Goal: Transaction & Acquisition: Purchase product/service

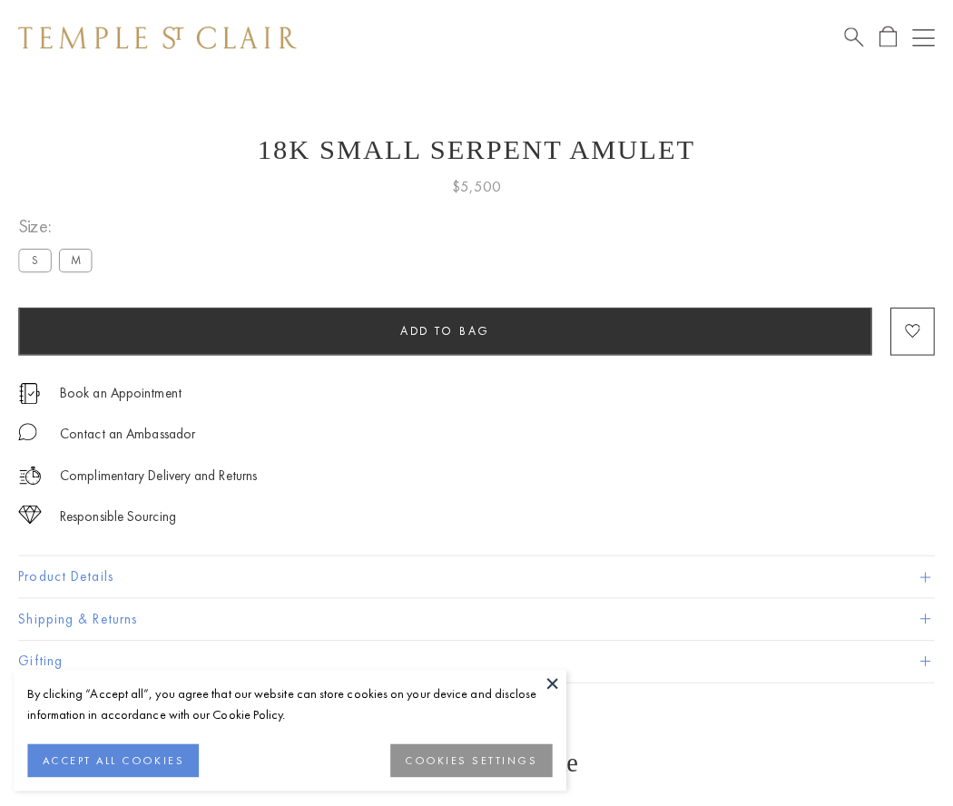
scroll to position [7, 0]
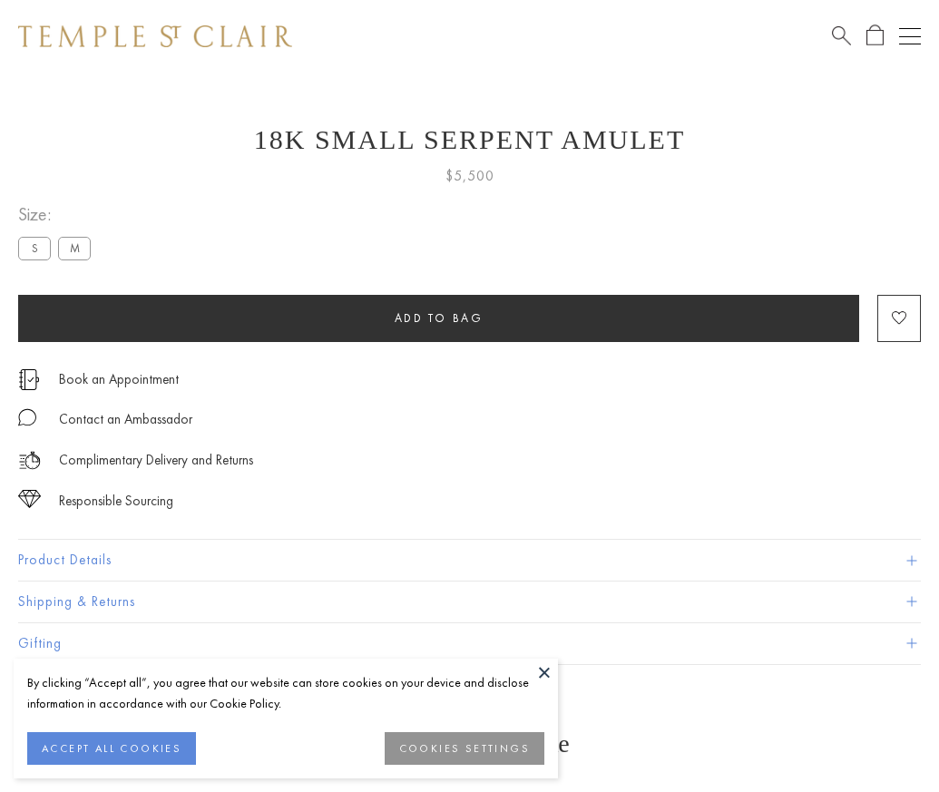
click at [438, 318] on span "Add to bag" at bounding box center [439, 317] width 89 height 15
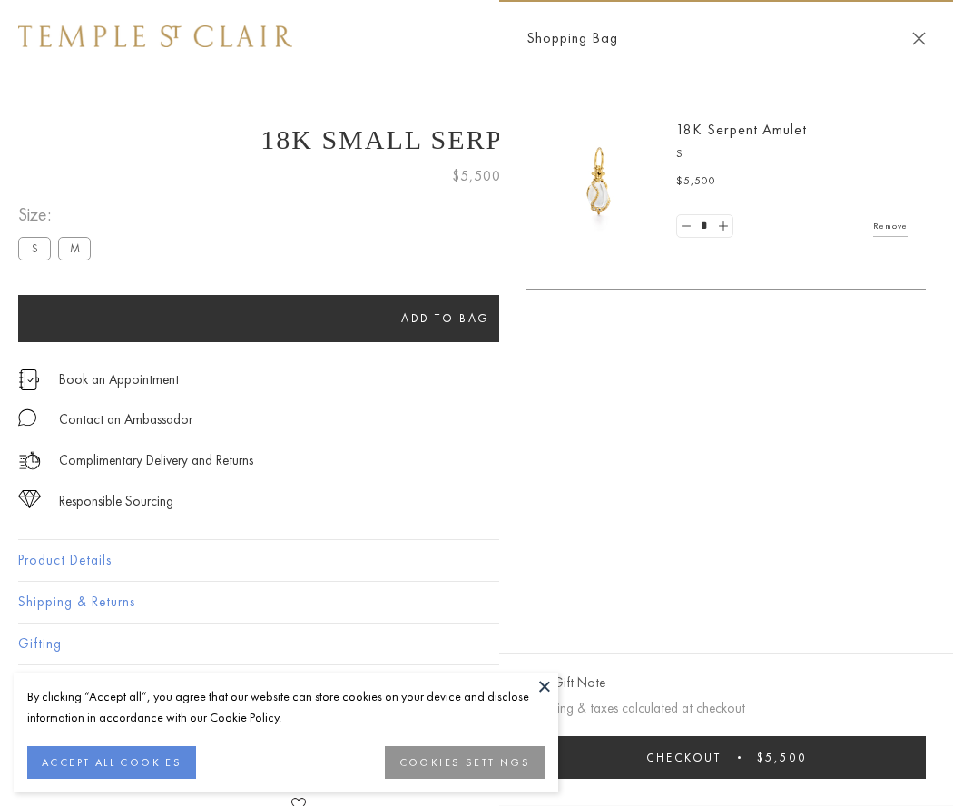
click at [738, 757] on button "Checkout $5,500" at bounding box center [725, 757] width 399 height 43
